Goal: Check status

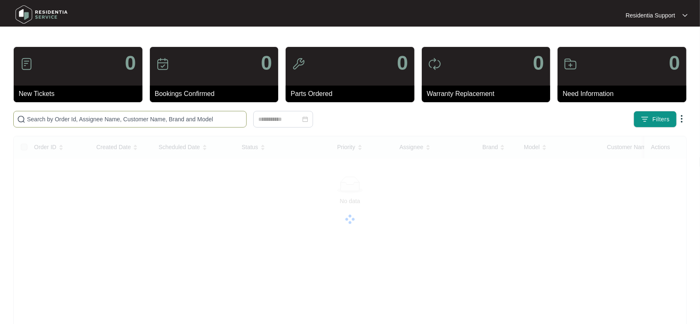
click at [173, 118] on input "text" at bounding box center [135, 119] width 216 height 9
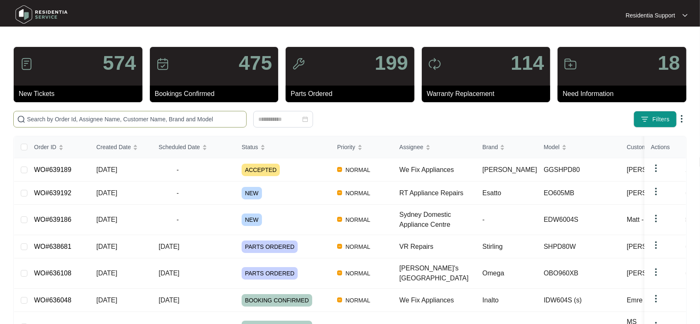
click at [173, 118] on input "text" at bounding box center [135, 119] width 216 height 9
click at [215, 117] on input "text" at bounding box center [135, 119] width 216 height 9
paste input "633770"
type input "633770"
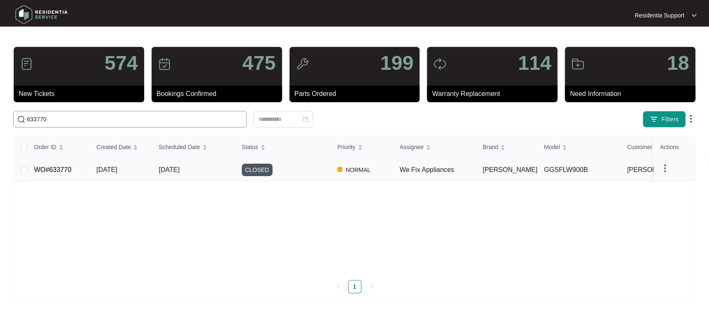
click at [211, 162] on td "[DATE]" at bounding box center [193, 169] width 83 height 23
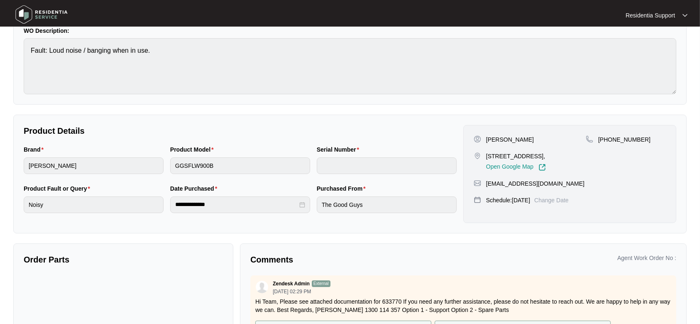
scroll to position [81, 0]
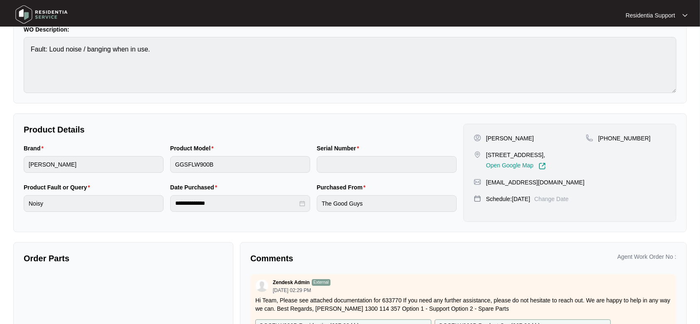
click at [45, 15] on img at bounding box center [41, 14] width 58 height 25
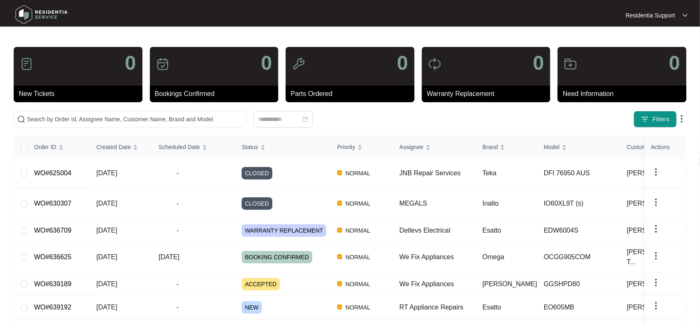
click at [686, 12] on div at bounding box center [684, 15] width 5 height 7
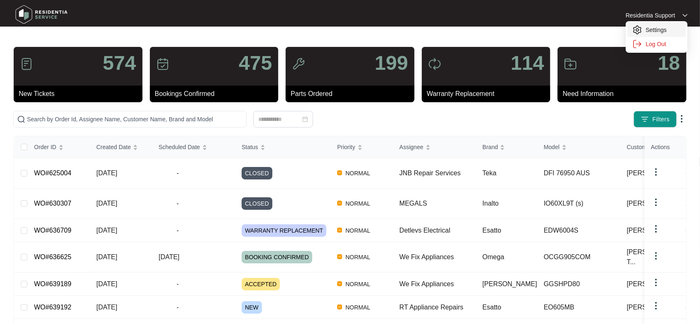
click at [652, 32] on p "Settings" at bounding box center [662, 30] width 35 height 8
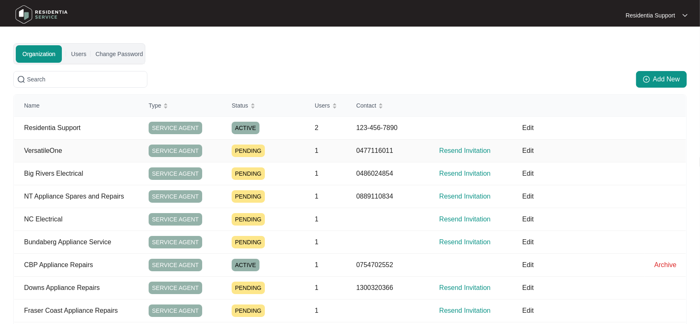
click at [529, 151] on p "Edit" at bounding box center [583, 151] width 122 height 10
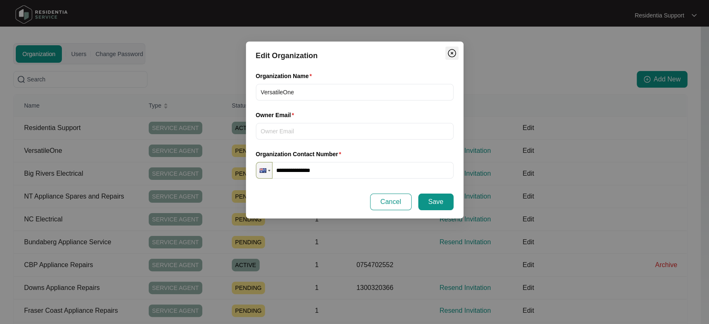
click at [453, 53] on img "Close" at bounding box center [452, 53] width 10 height 10
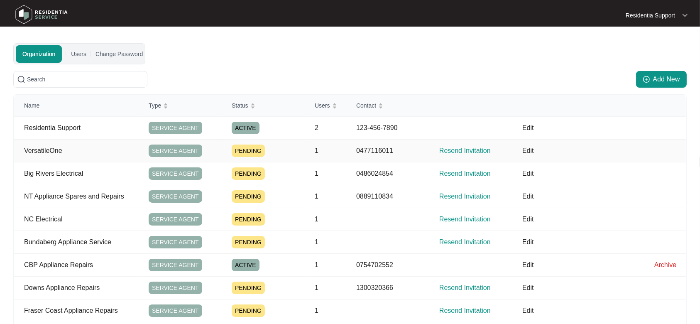
click at [86, 147] on p "VersatileOne" at bounding box center [81, 151] width 115 height 10
click at [315, 156] on td "1" at bounding box center [326, 150] width 42 height 23
click at [529, 151] on p "Edit" at bounding box center [583, 151] width 122 height 10
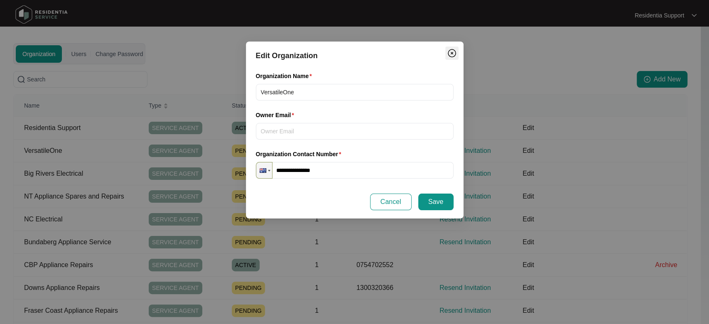
click at [450, 55] on img "Close" at bounding box center [452, 53] width 10 height 10
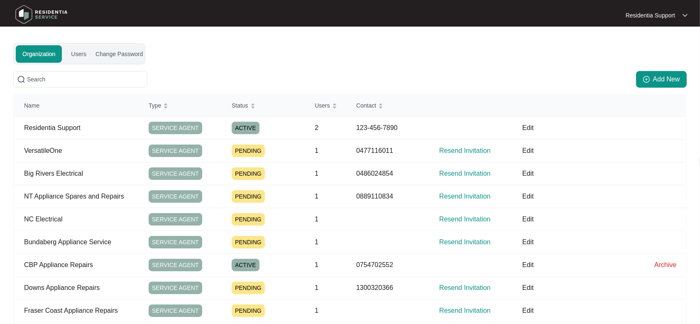
click at [50, 20] on img at bounding box center [41, 14] width 58 height 25
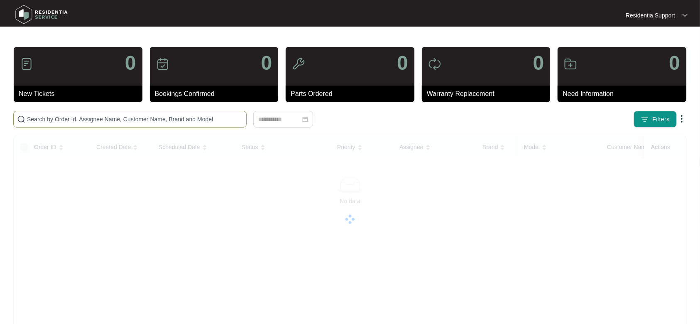
click at [153, 111] on span at bounding box center [129, 119] width 233 height 17
click at [153, 112] on span at bounding box center [129, 119] width 233 height 17
paste input "639205"
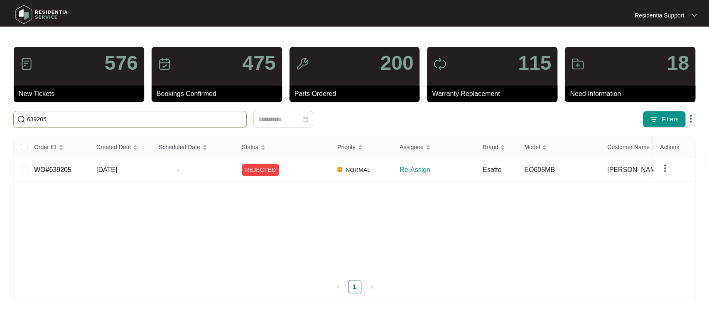
type input "639205"
click at [161, 178] on td "-" at bounding box center [193, 169] width 83 height 23
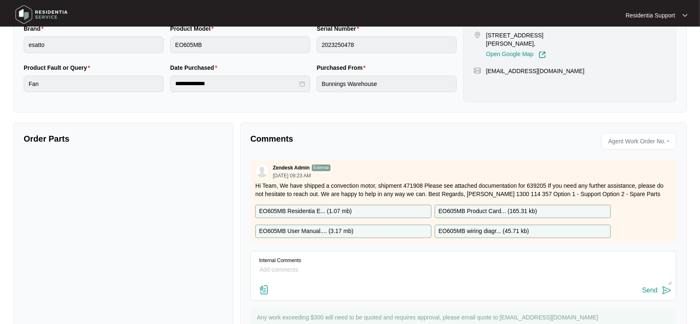
scroll to position [203, 0]
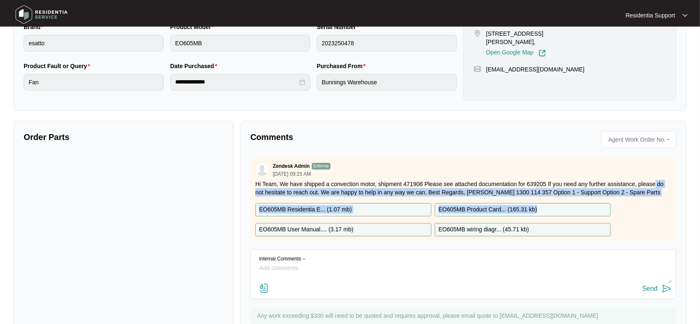
drag, startPoint x: 667, startPoint y: 181, endPoint x: 668, endPoint y: 217, distance: 36.5
click at [668, 217] on div "Zendesk Admin External [DATE] 09:23 AM Hi Team, We have shipped a convection mo…" at bounding box center [463, 199] width 426 height 83
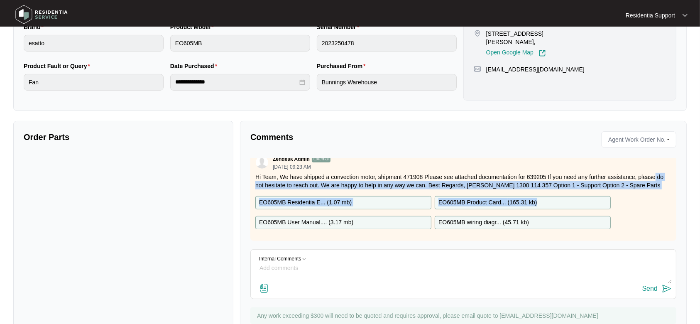
click at [34, 22] on img at bounding box center [41, 14] width 58 height 25
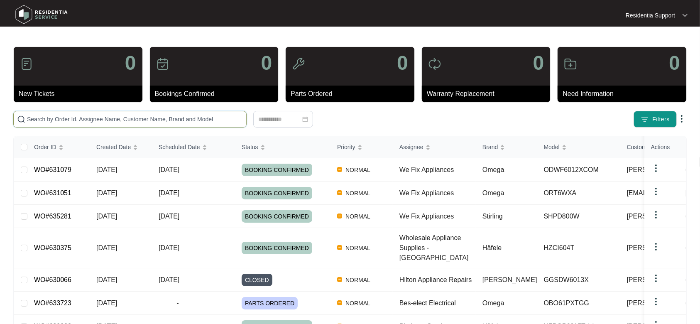
click at [144, 123] on input "text" at bounding box center [135, 119] width 216 height 9
paste input "636167"
type input "636167"
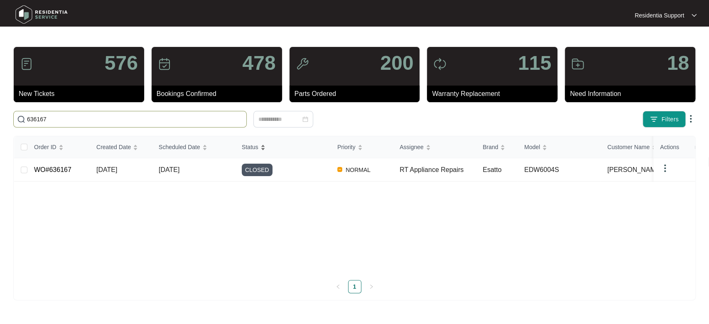
click at [265, 153] on div "Status" at bounding box center [254, 147] width 24 height 12
click at [310, 173] on div "CLOSED" at bounding box center [286, 170] width 89 height 12
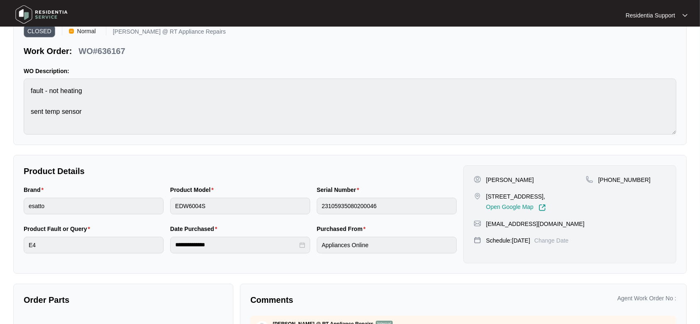
scroll to position [37, 0]
